Goal: Task Accomplishment & Management: Manage account settings

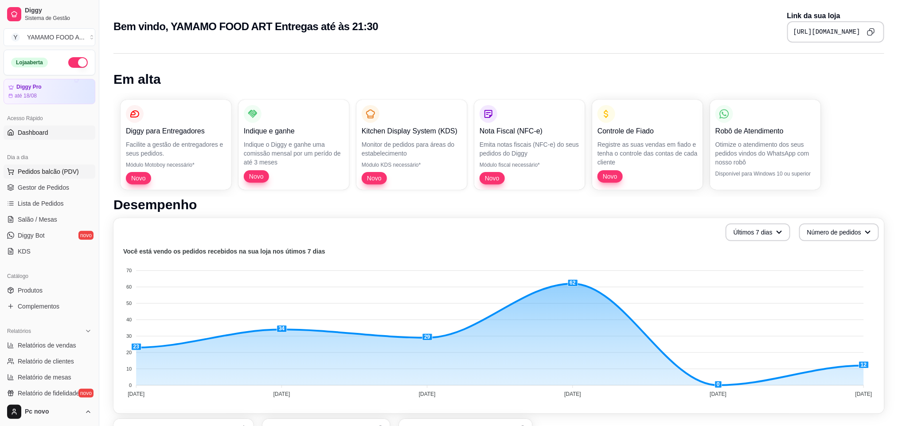
click at [72, 173] on span "Pedidos balcão (PDV)" at bounding box center [48, 171] width 61 height 9
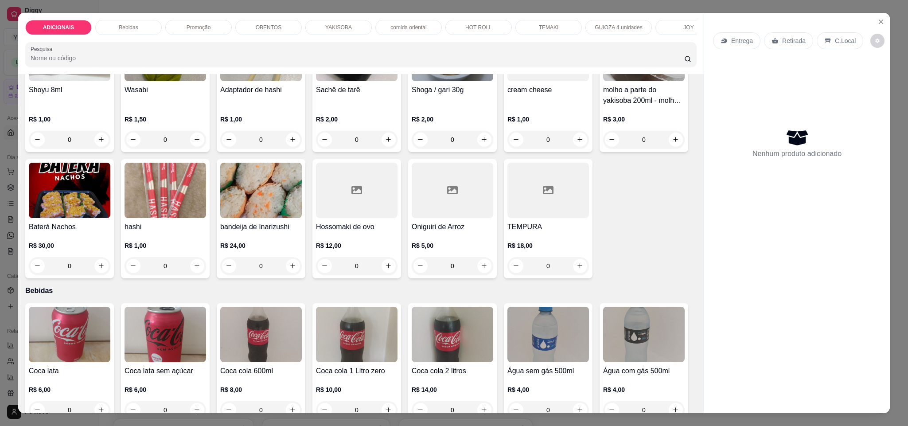
scroll to position [133, 0]
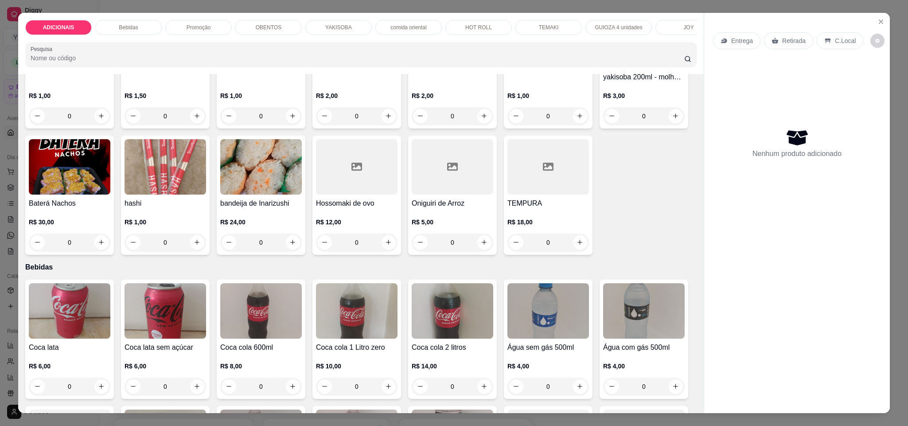
click at [731, 43] on p "Entrega" at bounding box center [742, 40] width 22 height 9
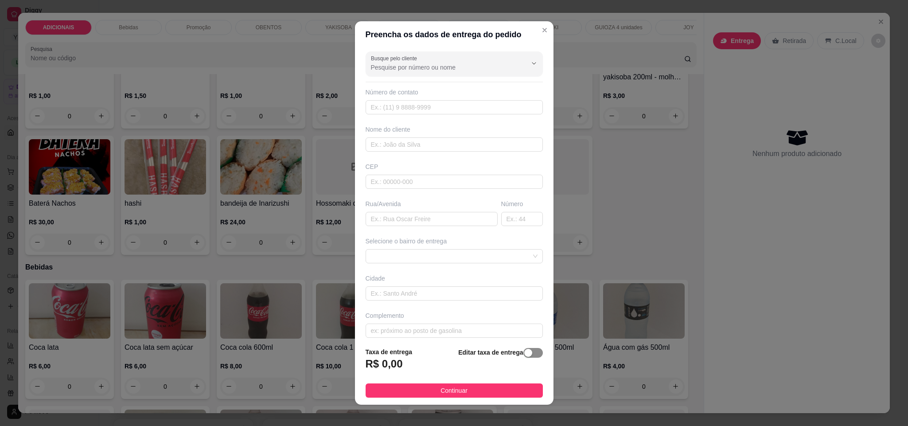
click at [524, 355] on span "button" at bounding box center [534, 353] width 20 height 10
click at [435, 364] on input "0,00" at bounding box center [413, 367] width 95 height 17
type input "8,00"
click at [417, 221] on input "text" at bounding box center [432, 219] width 132 height 14
type input "[PERSON_NAME]"
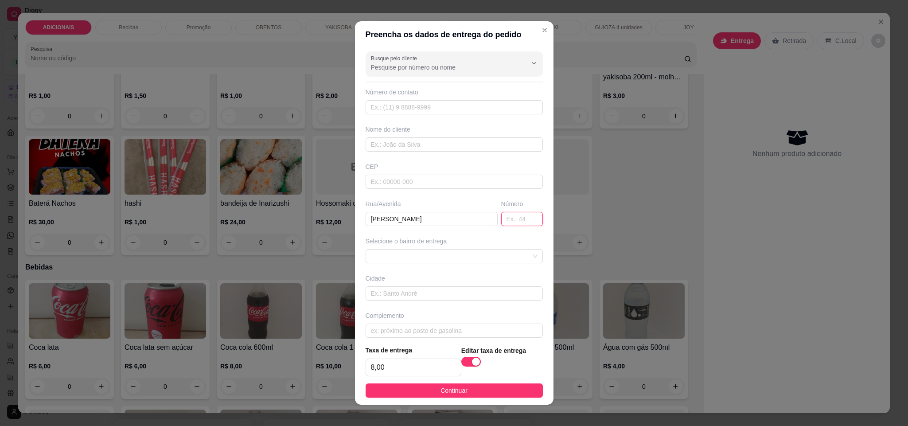
click at [501, 219] on input "text" at bounding box center [522, 219] width 42 height 14
type input "750b"
click at [408, 107] on input "text" at bounding box center [454, 107] width 177 height 14
type input "[PHONE_NUMBER]"
click at [461, 386] on button "Continuar" at bounding box center [454, 390] width 177 height 14
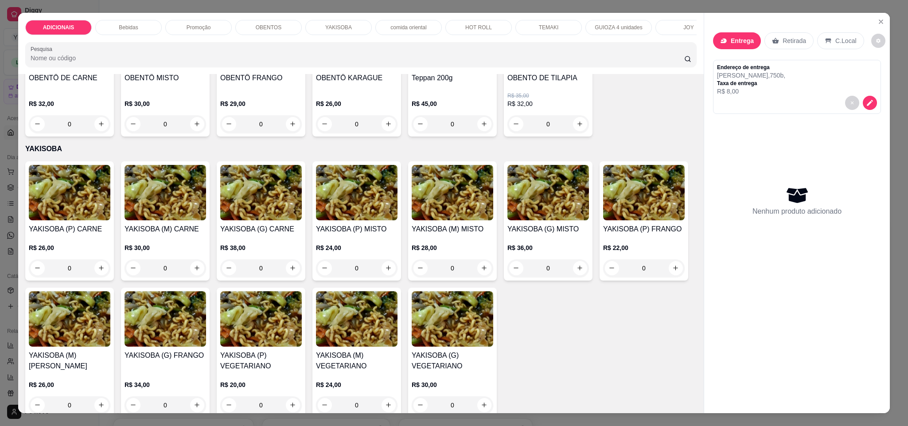
scroll to position [1330, 0]
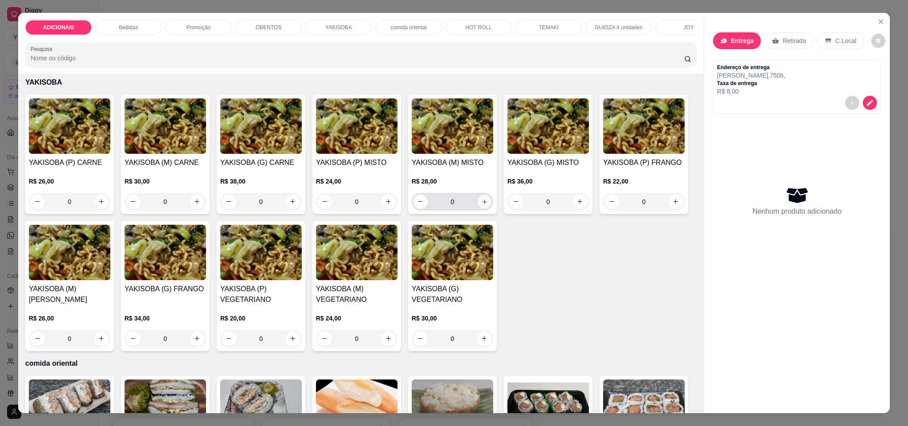
click at [481, 205] on icon "increase-product-quantity" at bounding box center [484, 202] width 7 height 7
type input "1"
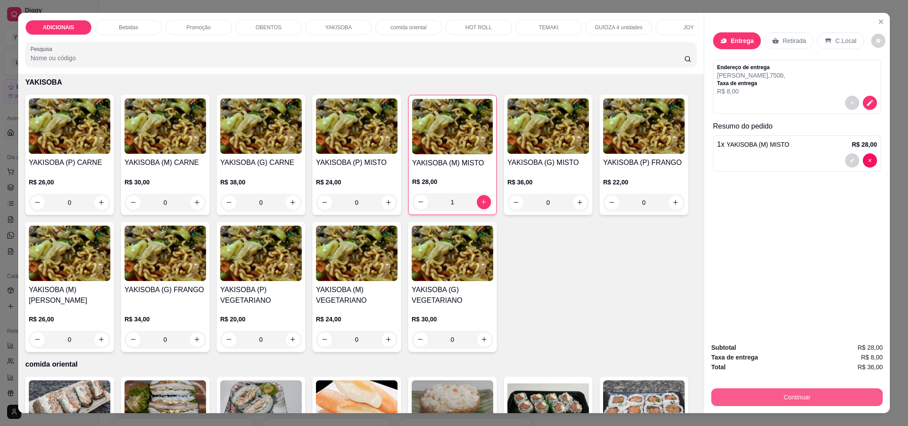
click at [779, 400] on button "Continuar" at bounding box center [798, 397] width 172 height 18
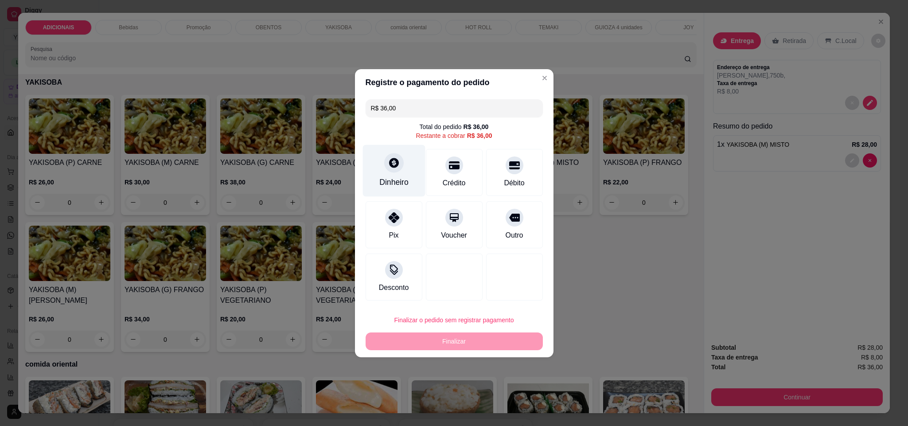
click at [390, 168] on icon at bounding box center [394, 163] width 12 height 12
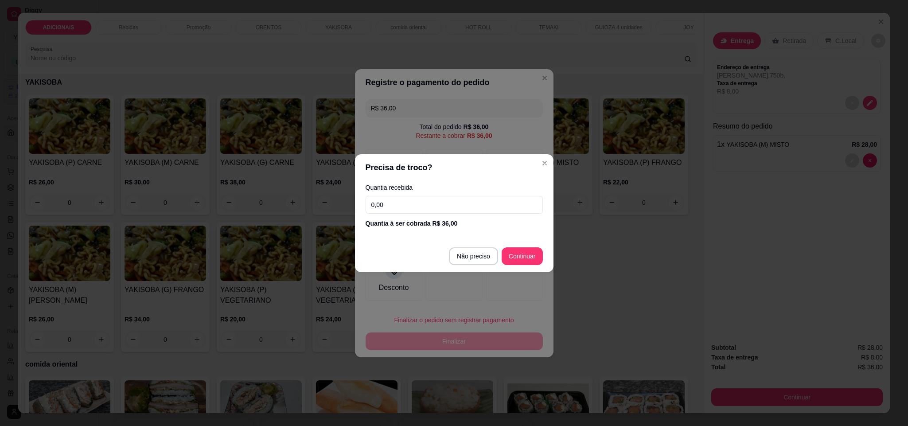
click at [402, 202] on input "0,00" at bounding box center [454, 205] width 177 height 18
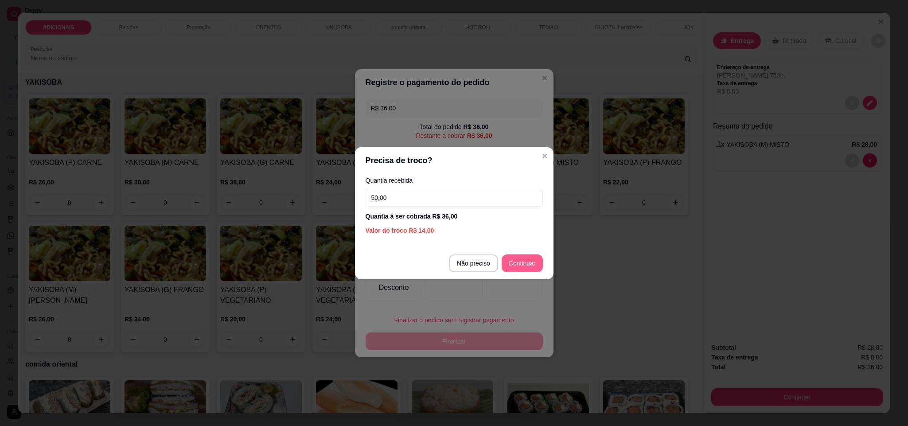
type input "50,00"
type input "R$ 0,00"
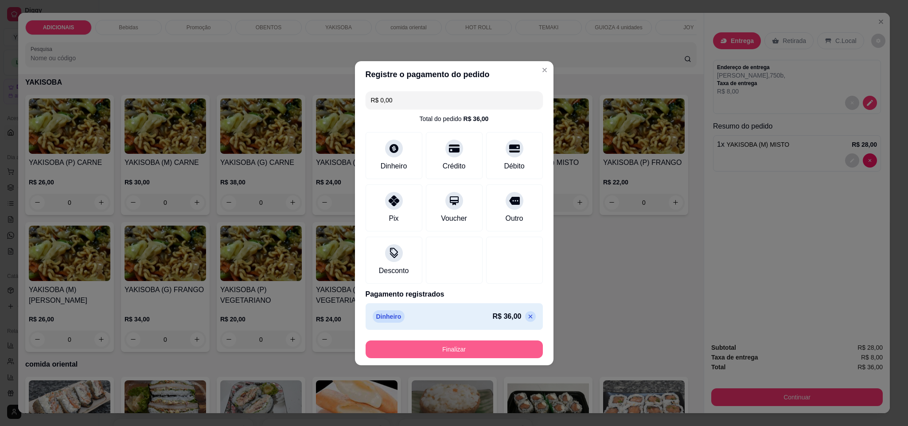
click at [489, 348] on button "Finalizar" at bounding box center [454, 349] width 177 height 18
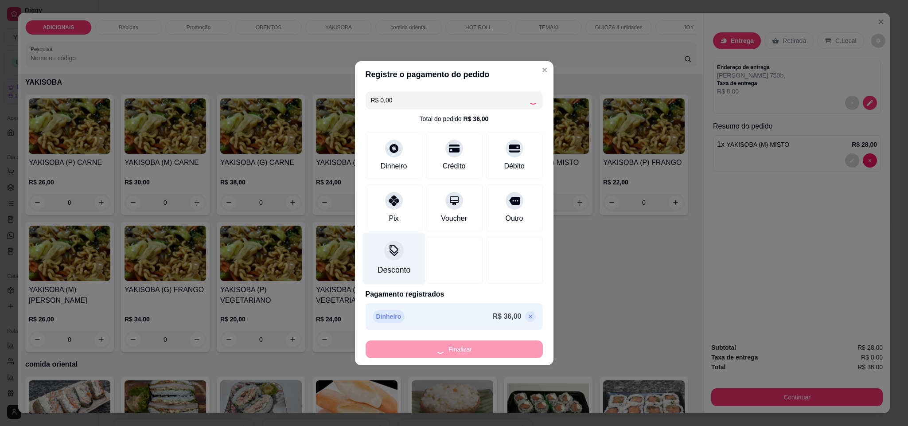
type input "0"
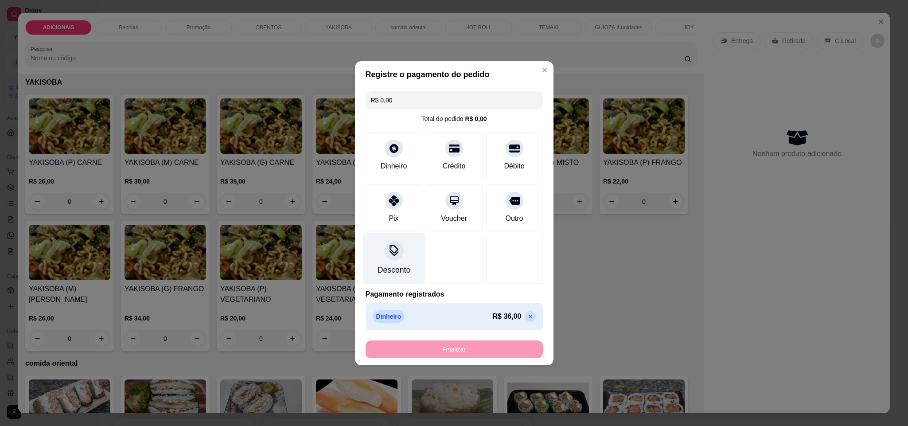
type input "-R$ 36,00"
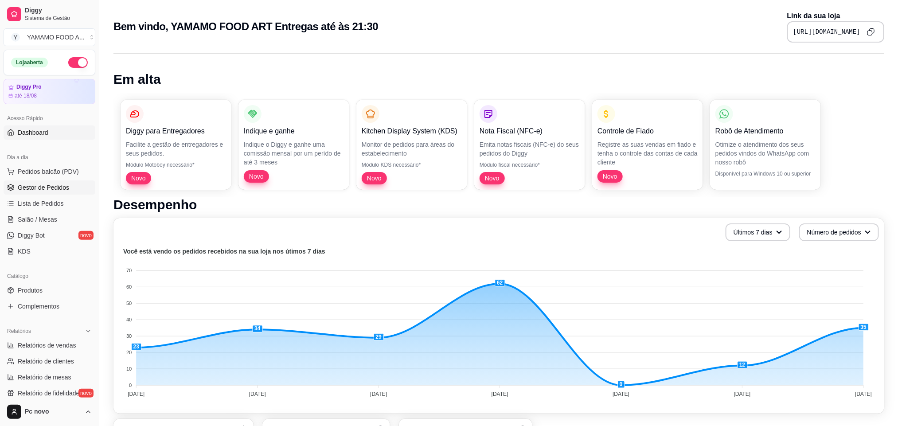
click at [65, 189] on span "Gestor de Pedidos" at bounding box center [43, 187] width 51 height 9
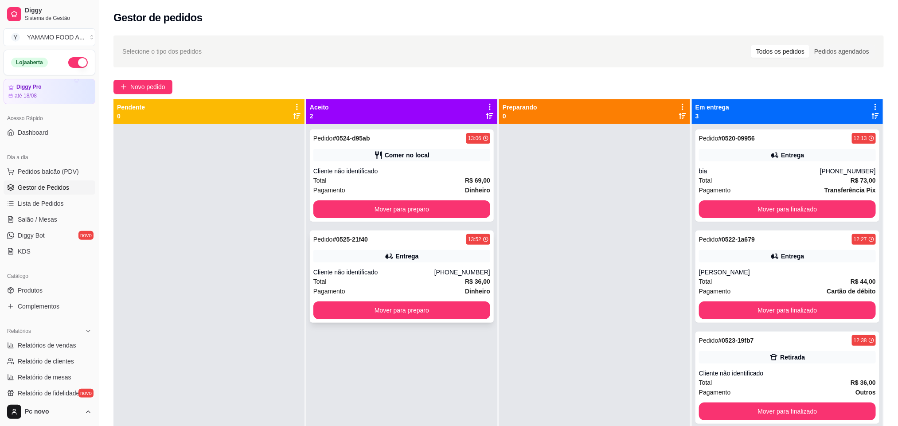
click at [437, 278] on div "Total R$ 36,00" at bounding box center [401, 282] width 177 height 10
click at [433, 317] on button "Mover para preparo" at bounding box center [402, 310] width 172 height 17
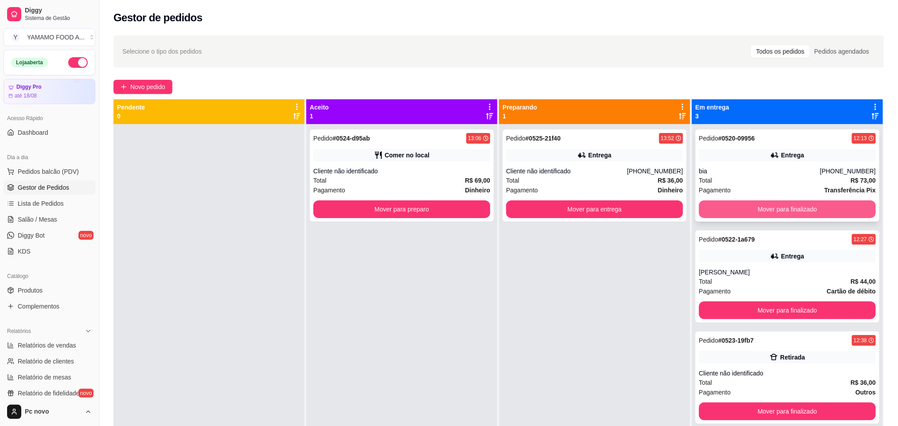
click at [761, 210] on button "Mover para finalizado" at bounding box center [787, 209] width 177 height 18
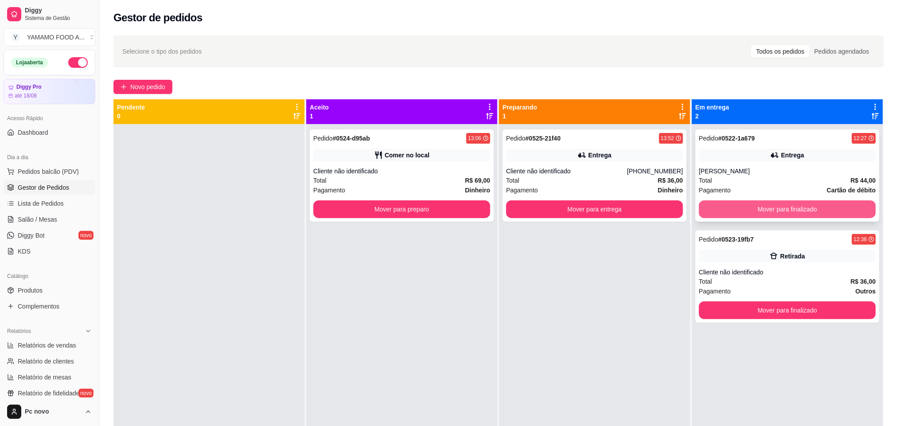
click at [771, 201] on button "Mover para finalizado" at bounding box center [787, 209] width 177 height 18
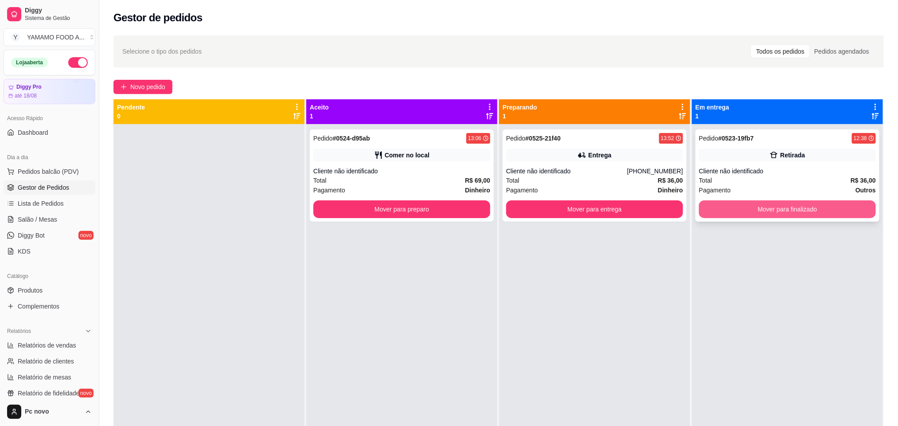
click at [770, 205] on button "Mover para finalizado" at bounding box center [787, 209] width 177 height 18
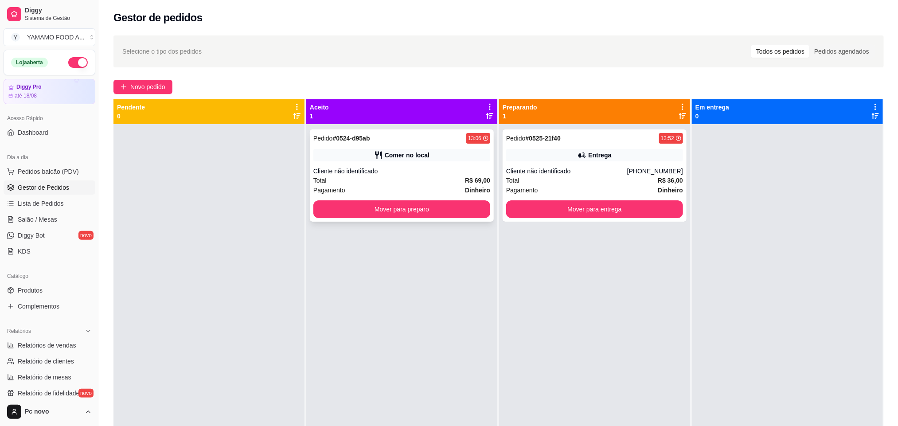
click at [455, 163] on div "Pedido # 0524-d95ab 13:06 Comer no local Cliente não identificado Total R$ 69,0…" at bounding box center [402, 175] width 184 height 92
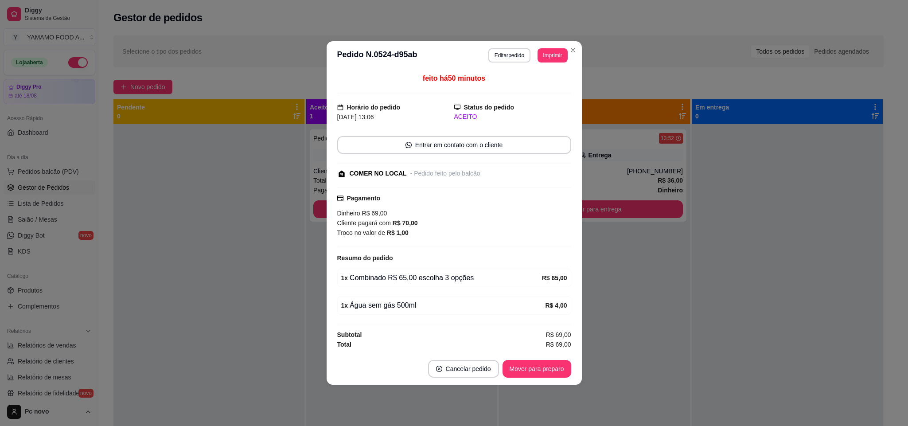
click at [321, 273] on div "**********" at bounding box center [454, 213] width 908 height 426
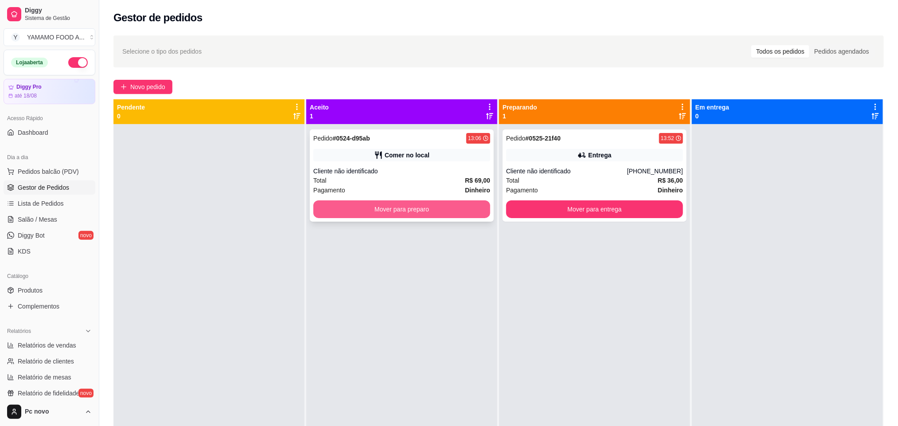
click at [348, 212] on button "Mover para preparo" at bounding box center [401, 209] width 177 height 18
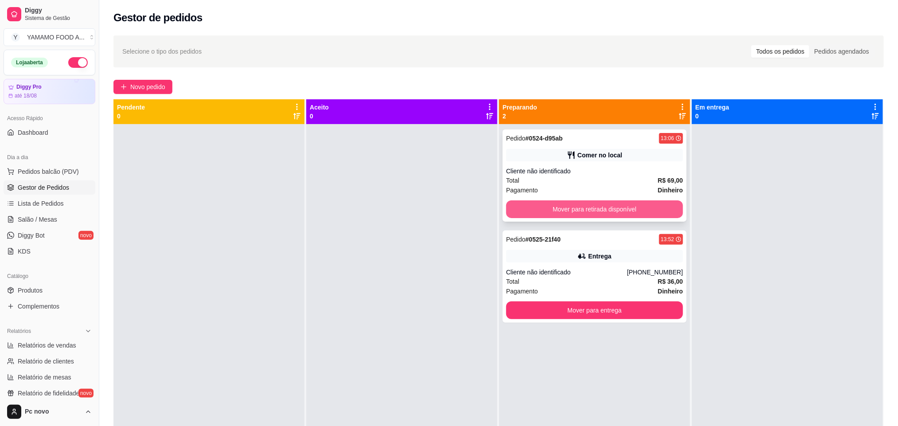
click at [592, 209] on button "Mover para retirada disponível" at bounding box center [594, 209] width 177 height 18
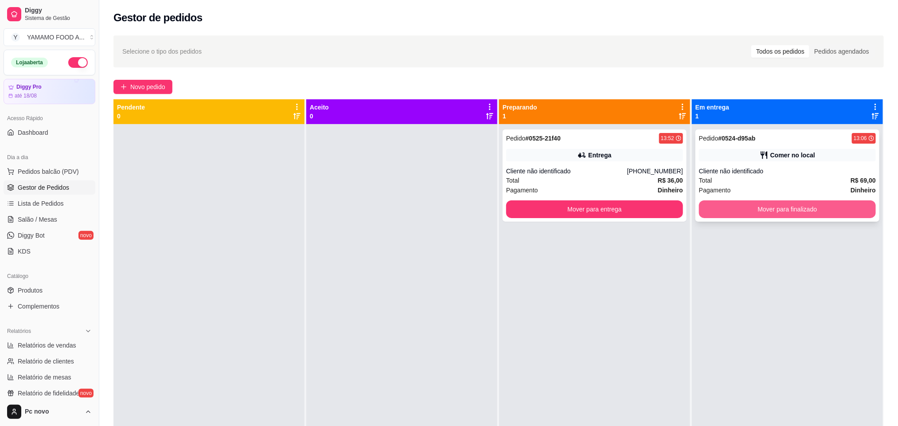
click at [774, 205] on button "Mover para finalizado" at bounding box center [787, 209] width 177 height 18
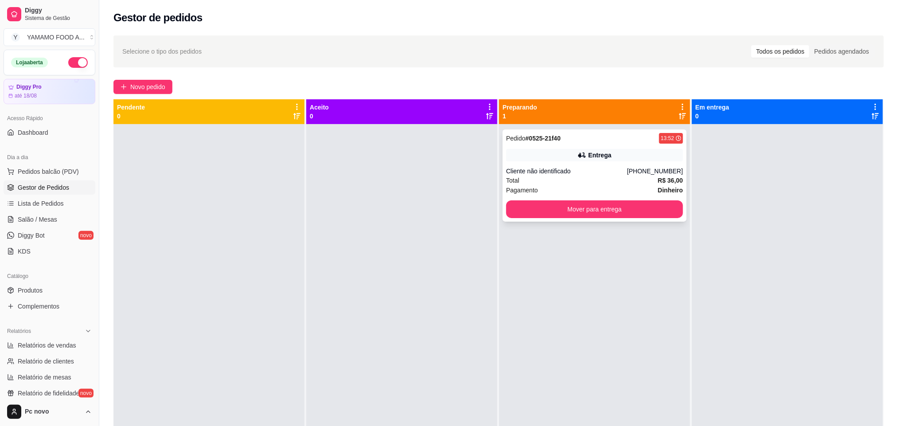
click at [532, 184] on div "Total R$ 36,00" at bounding box center [594, 181] width 177 height 10
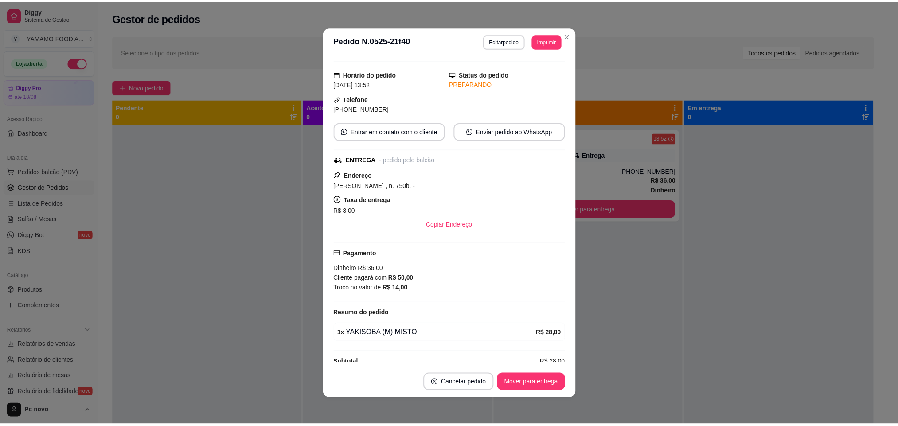
scroll to position [36, 0]
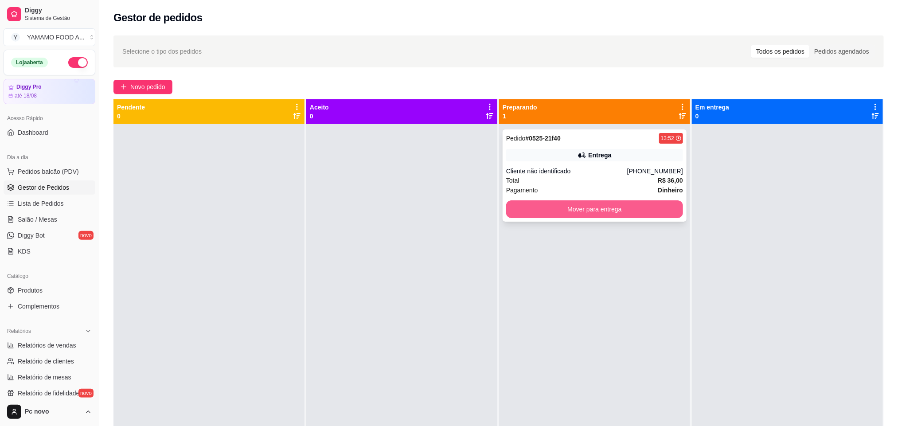
click at [592, 207] on button "Mover para entrega" at bounding box center [594, 209] width 177 height 18
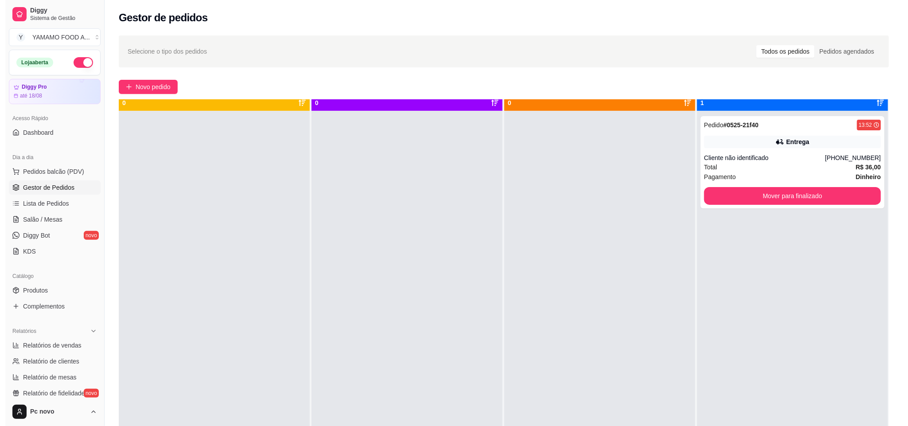
scroll to position [24, 0]
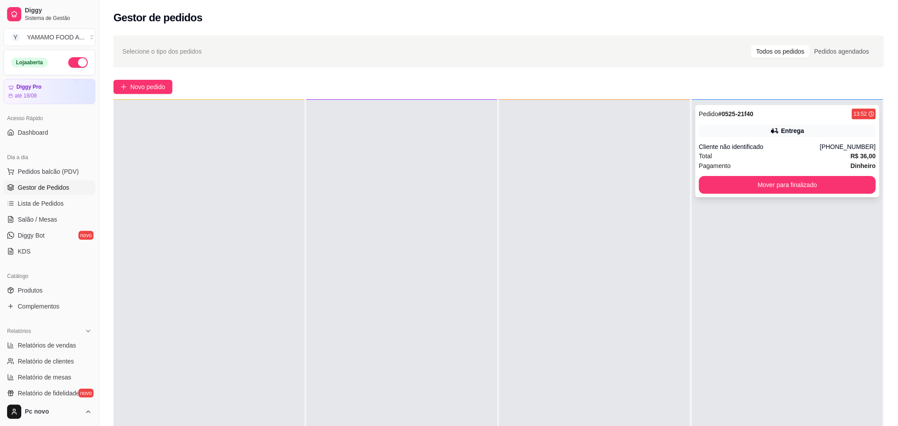
click at [709, 149] on div "Cliente não identificado" at bounding box center [759, 146] width 121 height 9
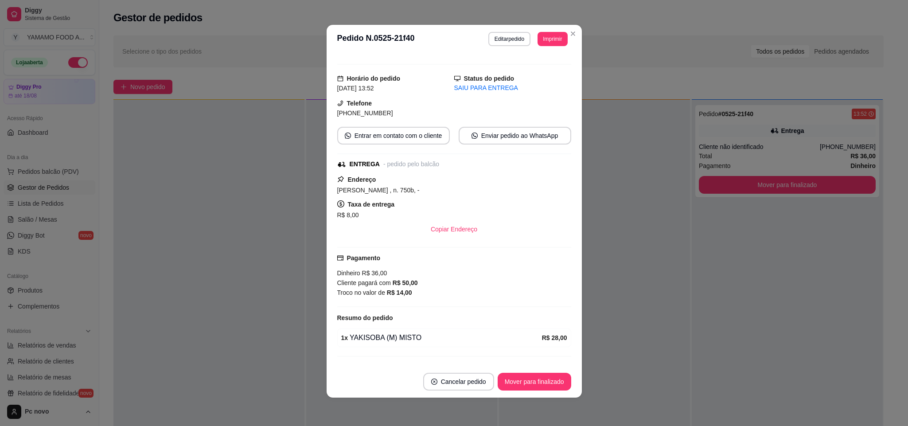
scroll to position [0, 0]
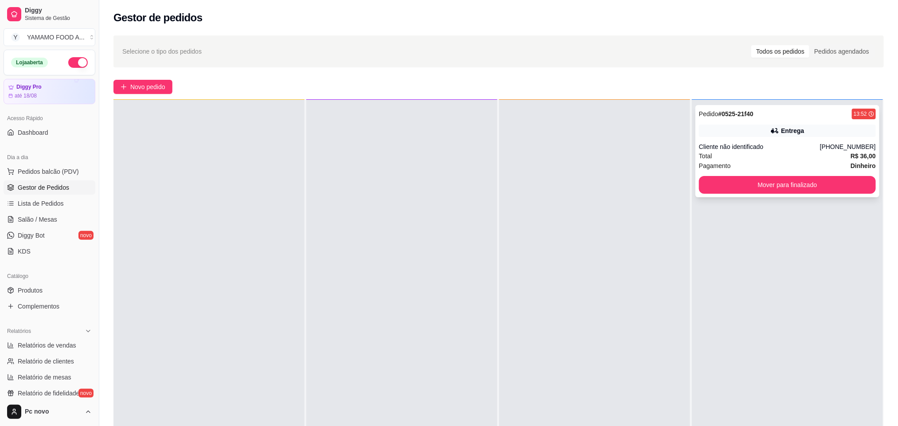
click at [777, 146] on div "Cliente não identificado" at bounding box center [759, 146] width 121 height 9
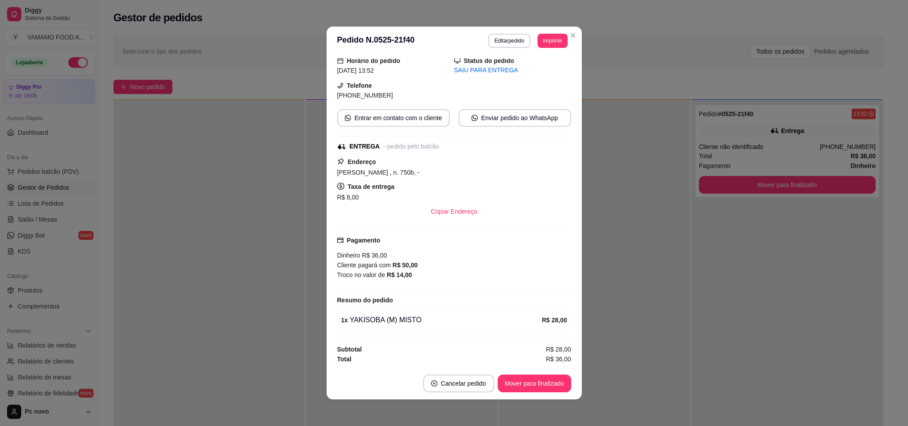
scroll to position [2, 0]
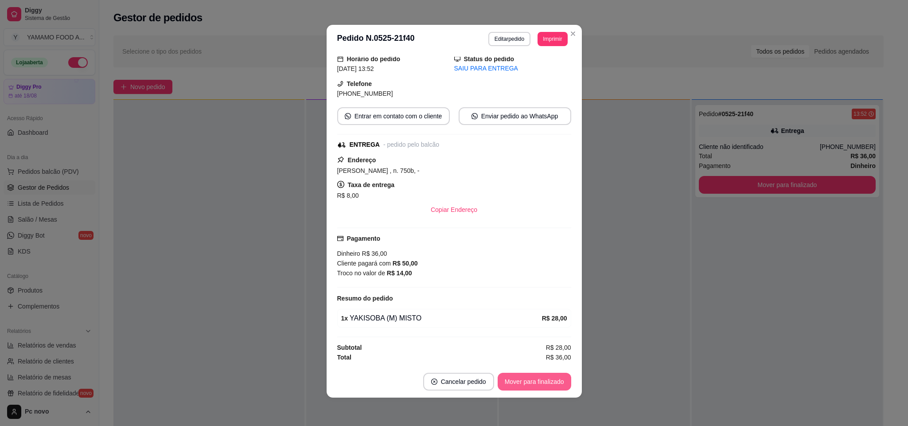
click at [536, 379] on button "Mover para finalizado" at bounding box center [535, 382] width 74 height 18
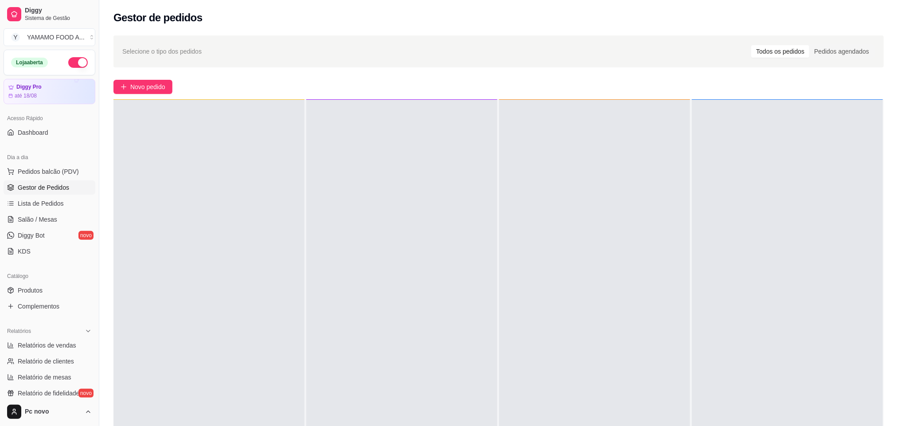
scroll to position [0, 0]
